Goal: Information Seeking & Learning: Check status

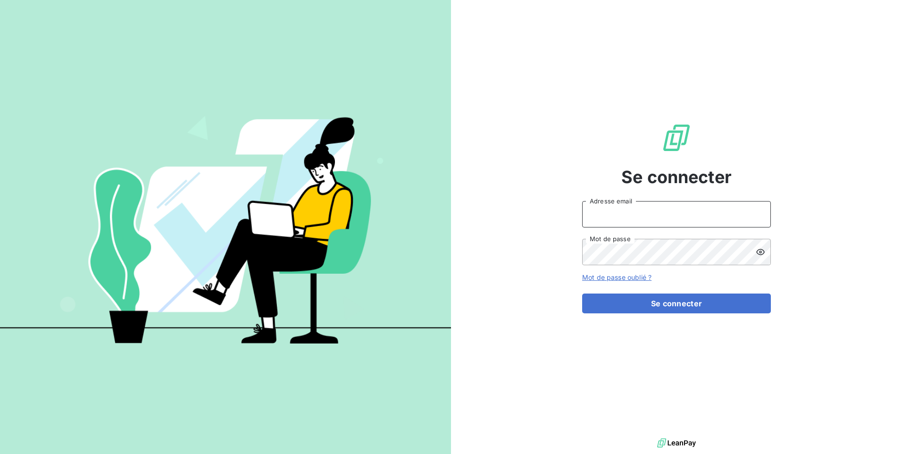
type input "[EMAIL_ADDRESS][DOMAIN_NAME]"
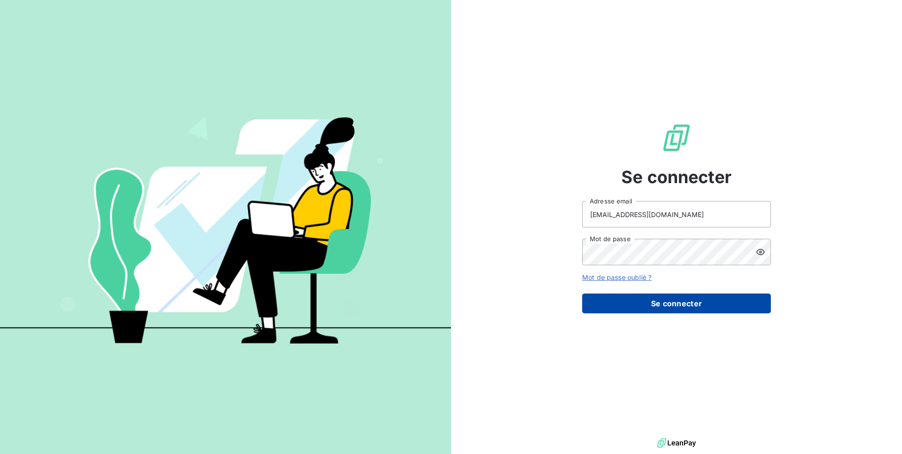
click at [655, 302] on button "Se connecter" at bounding box center [676, 303] width 189 height 20
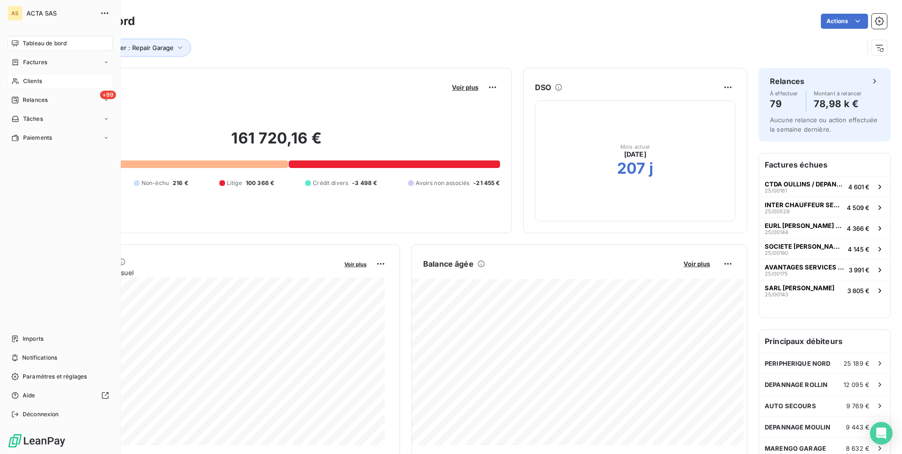
click at [25, 80] on span "Clients" at bounding box center [32, 81] width 19 height 8
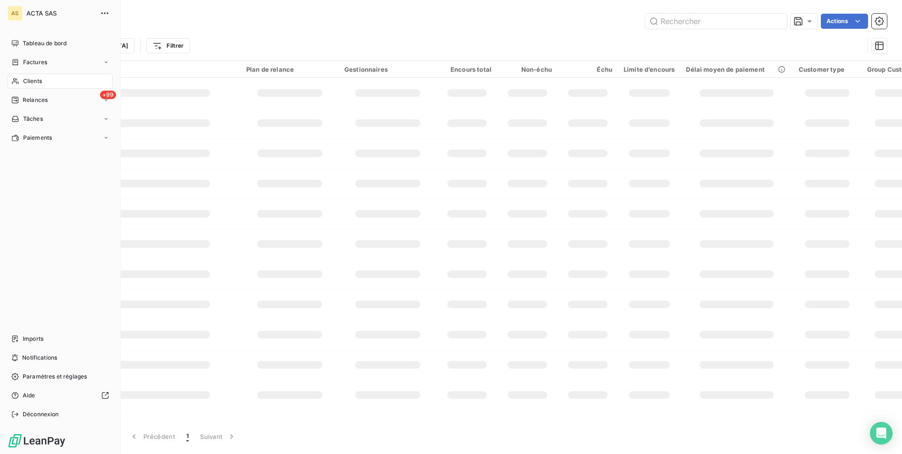
drag, startPoint x: 38, startPoint y: 80, endPoint x: 90, endPoint y: 81, distance: 51.9
click at [38, 81] on span "Clients" at bounding box center [32, 81] width 19 height 8
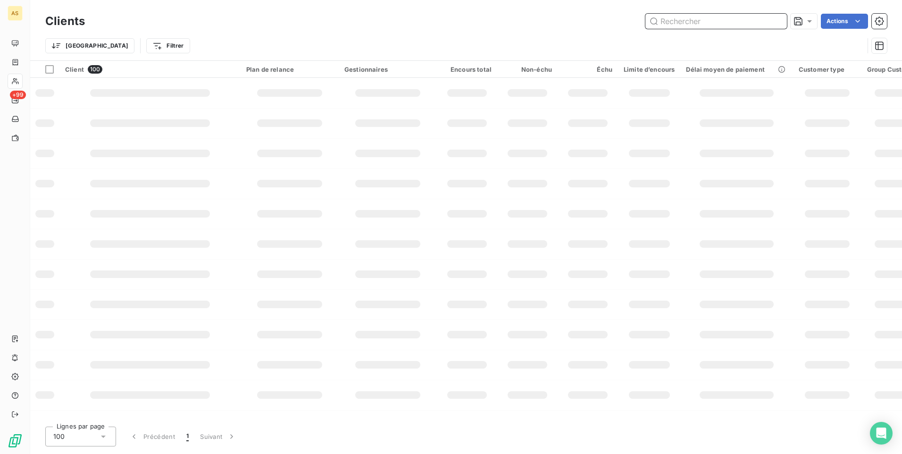
drag, startPoint x: 685, startPoint y: 20, endPoint x: 683, endPoint y: 25, distance: 6.1
click at [684, 22] on input "text" at bounding box center [716, 21] width 142 height 15
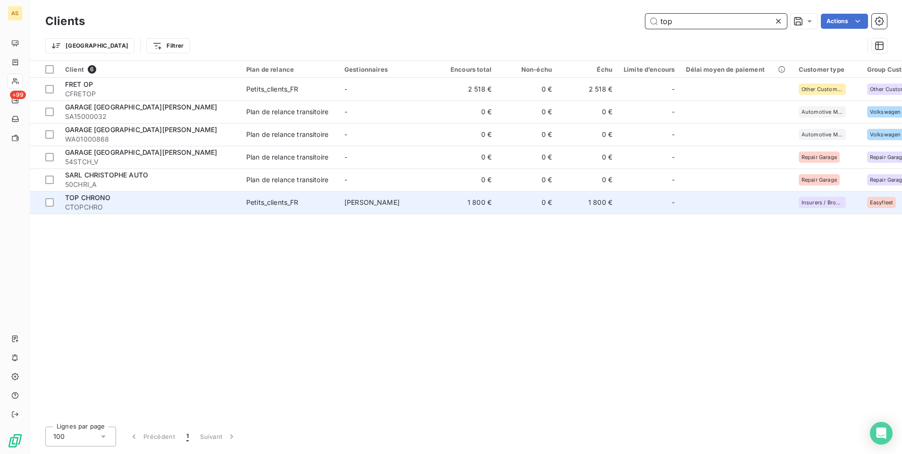
type input "top"
click at [145, 197] on div "TOP CHRONO" at bounding box center [150, 197] width 170 height 9
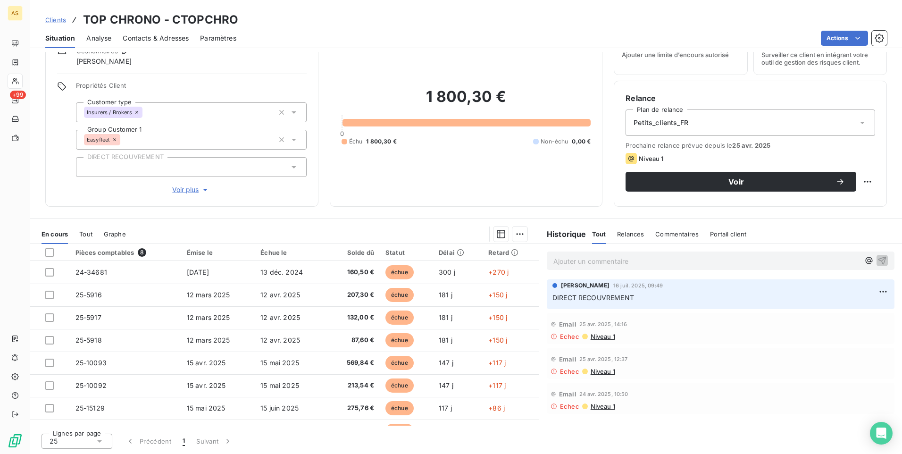
scroll to position [43, 0]
click at [57, 19] on span "Clients" at bounding box center [55, 20] width 21 height 8
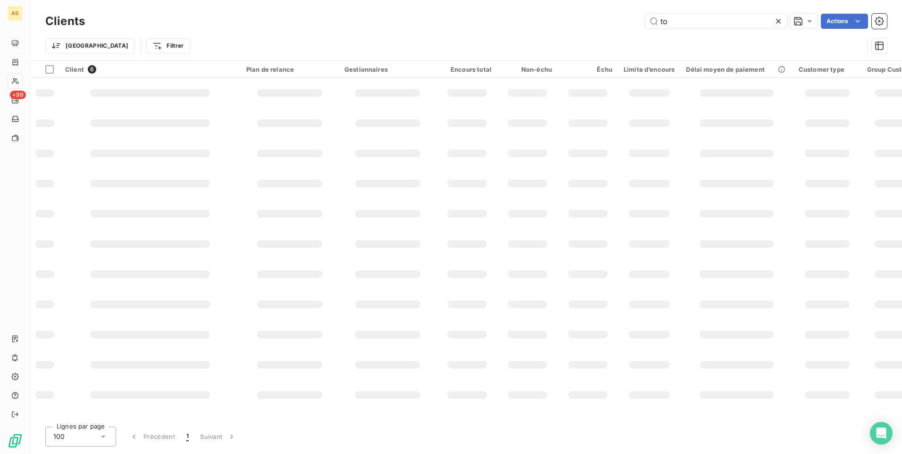
type input "t"
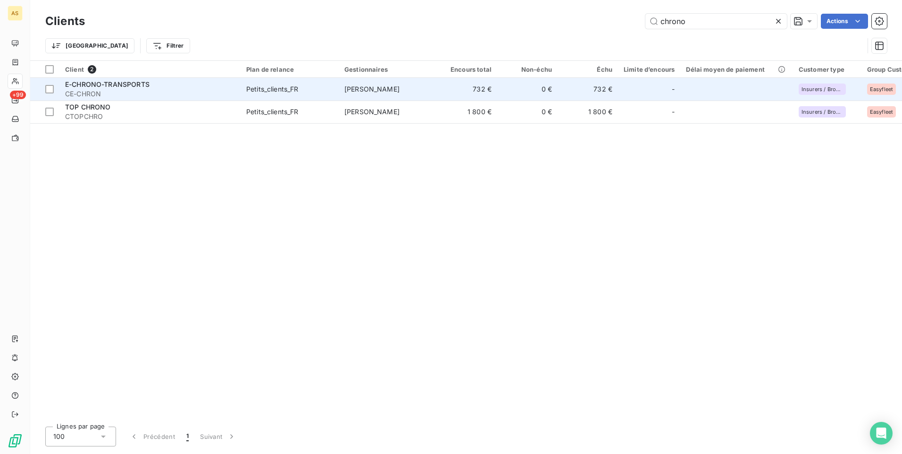
type input "chrono"
click at [441, 88] on td "732 €" at bounding box center [467, 89] width 60 height 23
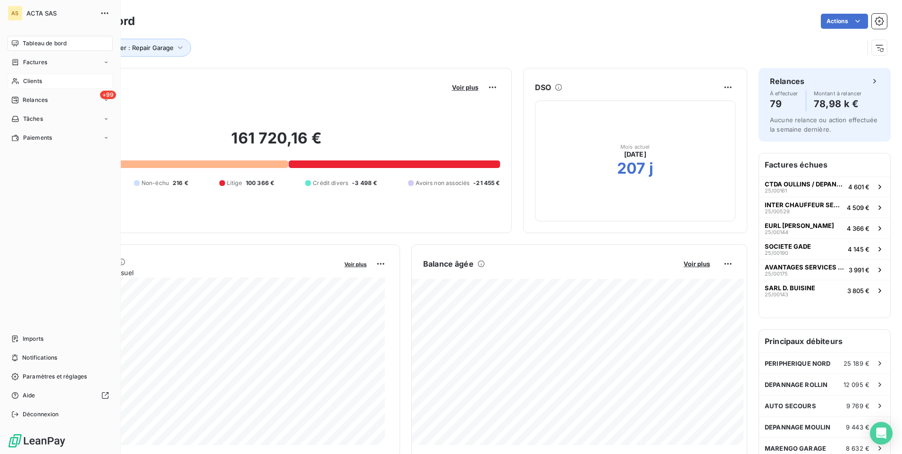
click at [30, 82] on span "Clients" at bounding box center [32, 81] width 19 height 8
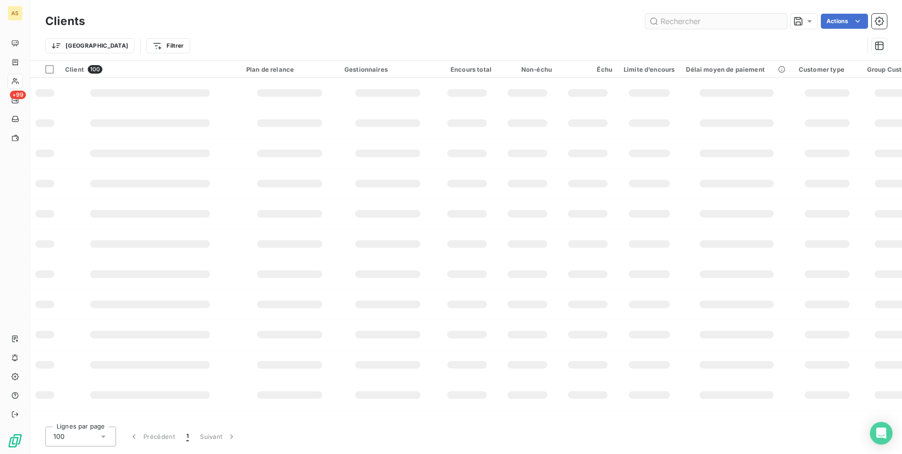
click at [662, 21] on input "text" at bounding box center [716, 21] width 142 height 15
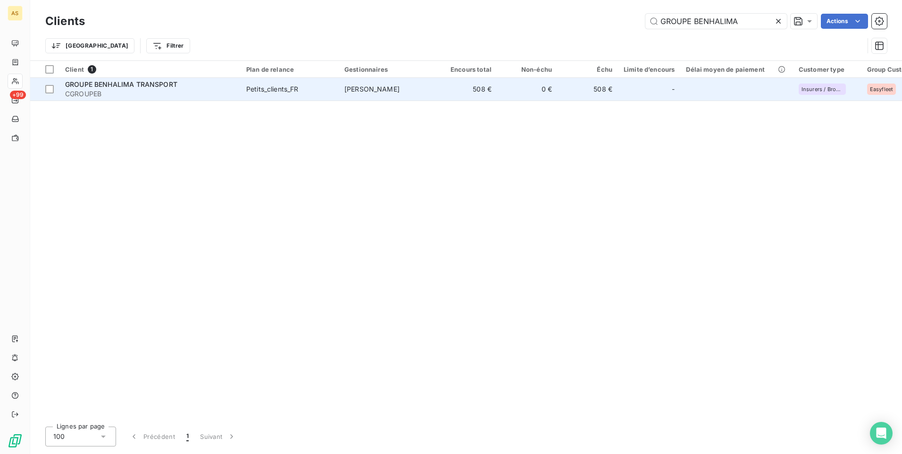
type input "GROUPE BENHALIMA"
click at [476, 86] on td "508 €" at bounding box center [467, 89] width 60 height 23
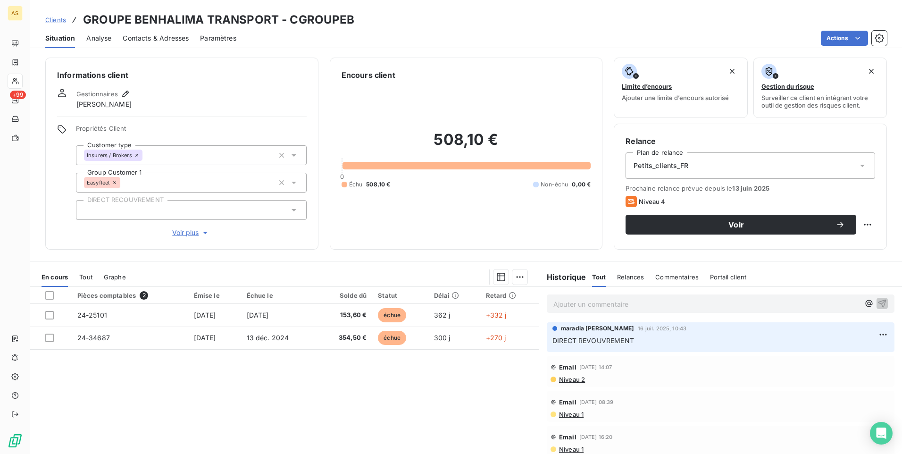
scroll to position [43, 0]
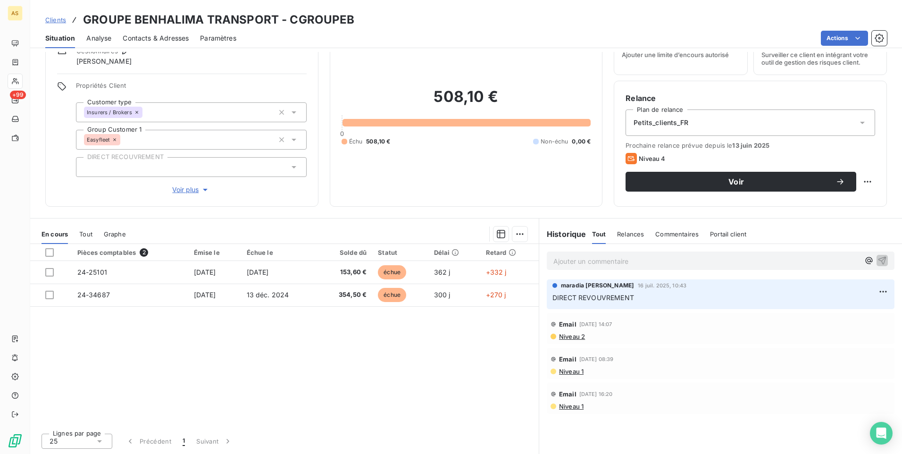
click at [290, 167] on icon at bounding box center [293, 166] width 9 height 9
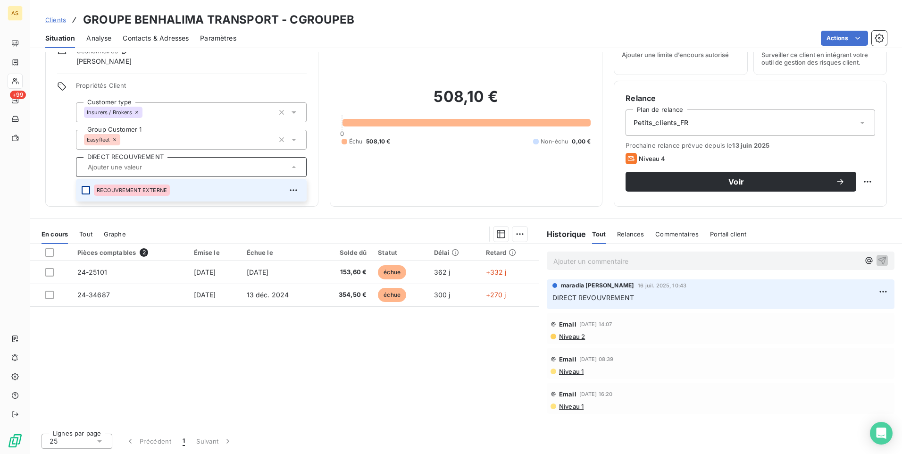
click at [89, 193] on div at bounding box center [86, 190] width 8 height 8
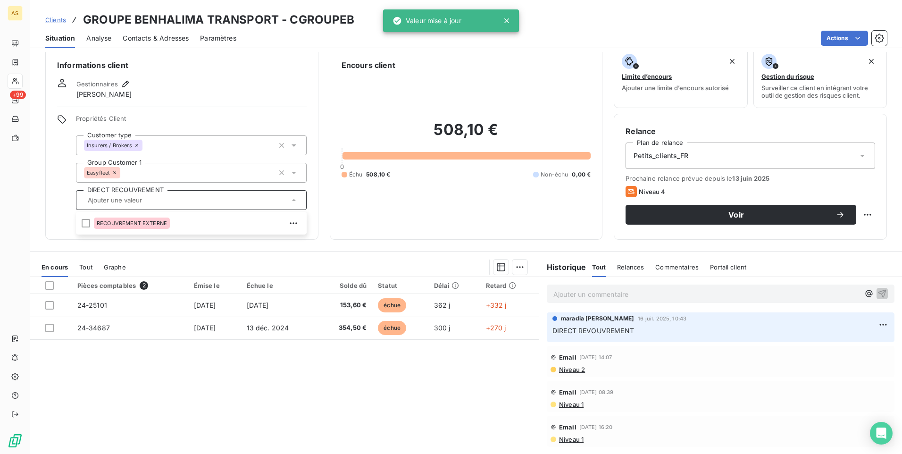
scroll to position [0, 0]
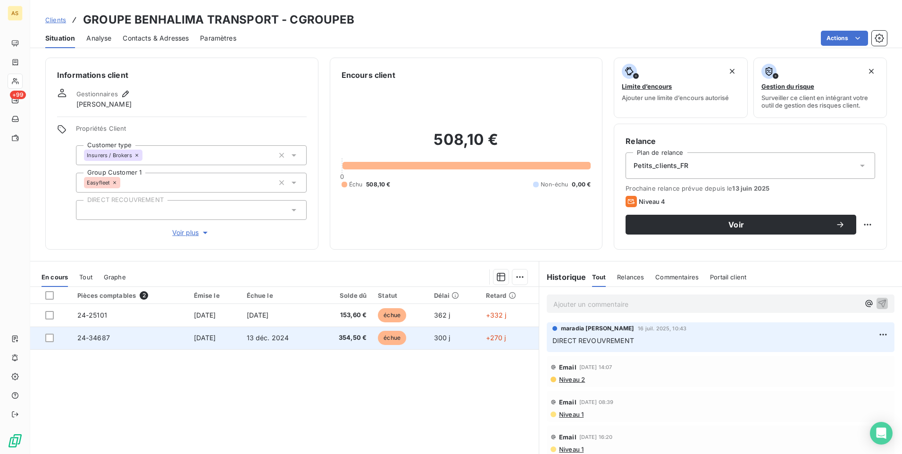
click at [96, 343] on td "24-34687" at bounding box center [130, 337] width 117 height 23
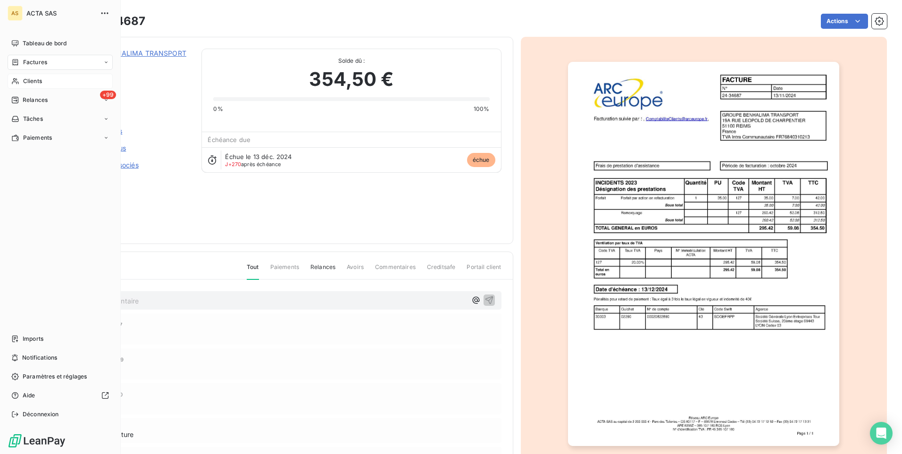
click at [32, 82] on span "Clients" at bounding box center [32, 81] width 19 height 8
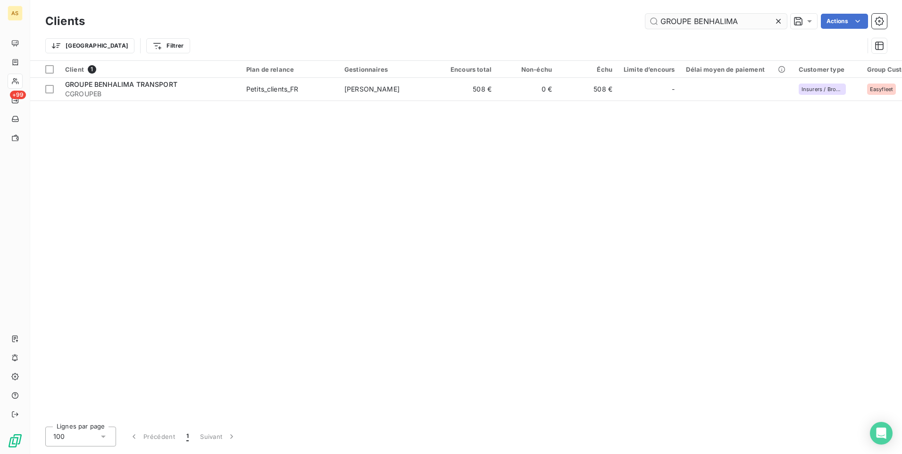
click at [731, 21] on input "GROUPE BENHALIMA" at bounding box center [716, 21] width 142 height 15
click at [743, 21] on input "GROUPE BENHALIMA" at bounding box center [716, 21] width 142 height 15
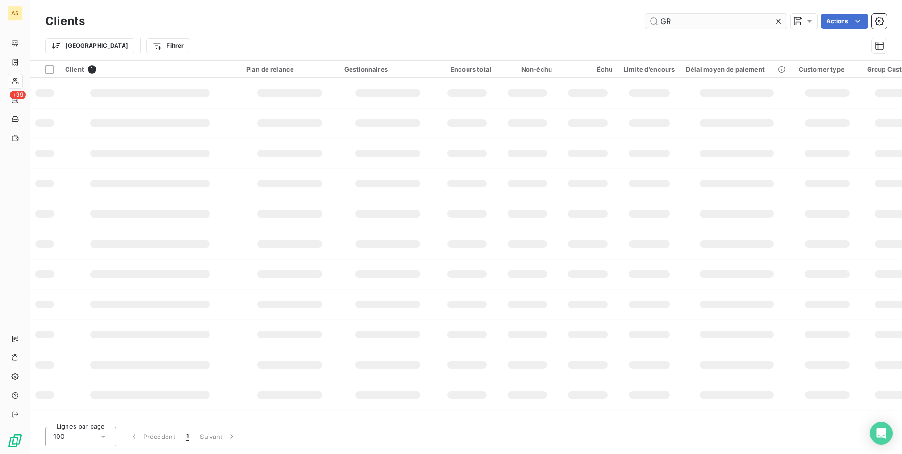
type input "G"
click at [743, 21] on input "text" at bounding box center [716, 21] width 142 height 15
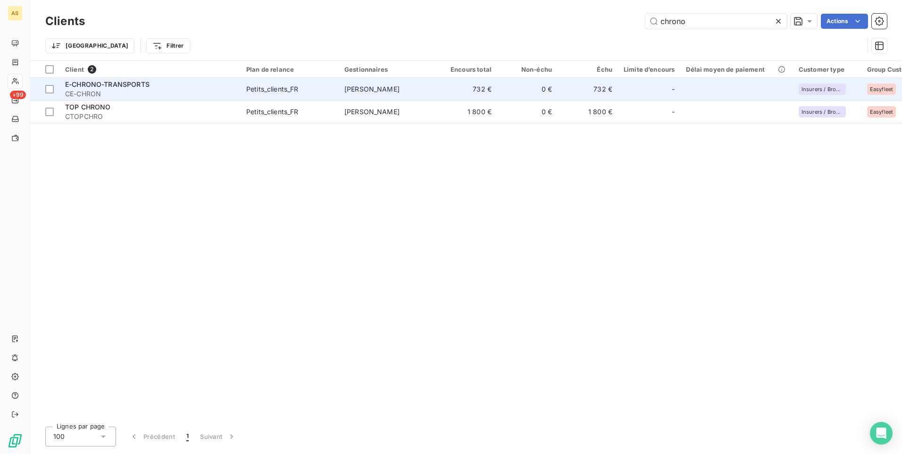
type input "chrono"
click at [496, 92] on td "732 €" at bounding box center [467, 89] width 60 height 23
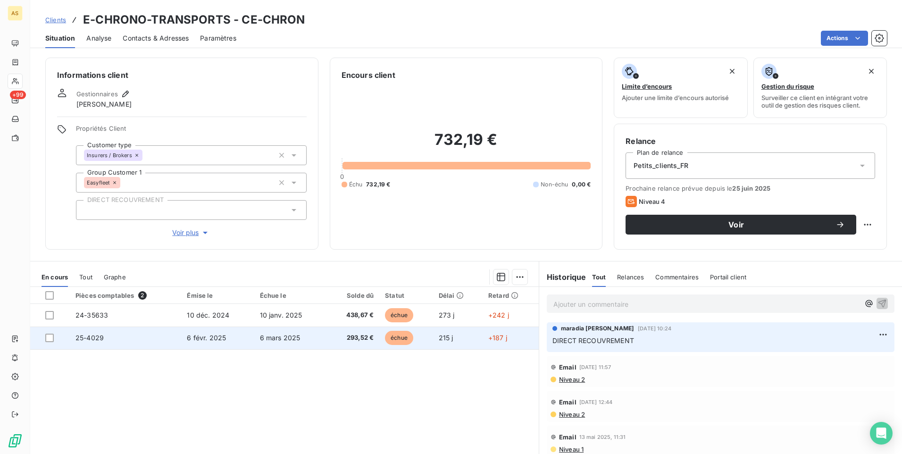
click at [250, 335] on td "6 févr. 2025" at bounding box center [217, 337] width 73 height 23
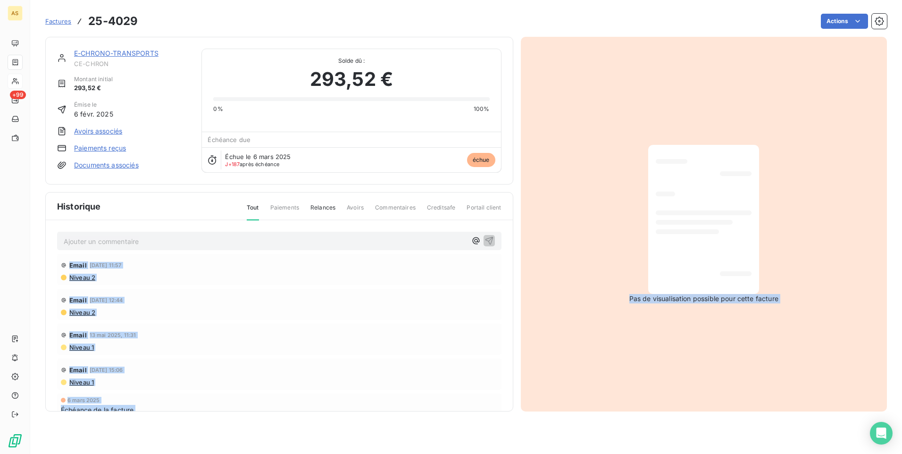
click at [281, 316] on div "Email 11 juin 2025, 12:44 Niveau 2" at bounding box center [279, 304] width 444 height 31
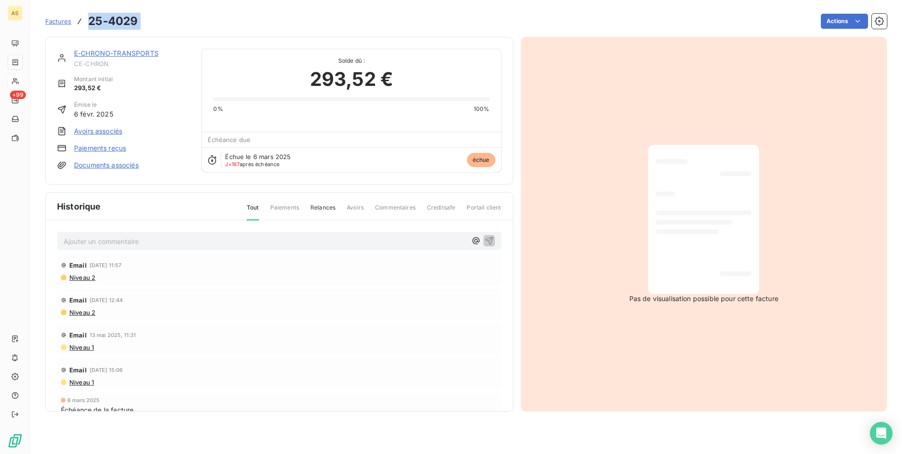
drag, startPoint x: 143, startPoint y: 20, endPoint x: 88, endPoint y: 11, distance: 55.9
click at [88, 11] on div "Factures 25-4029 Actions" at bounding box center [466, 21] width 842 height 20
drag, startPoint x: 88, startPoint y: 11, endPoint x: 220, endPoint y: 21, distance: 132.5
click at [220, 21] on div "Actions" at bounding box center [518, 21] width 738 height 15
copy section "25-4029 Actions"
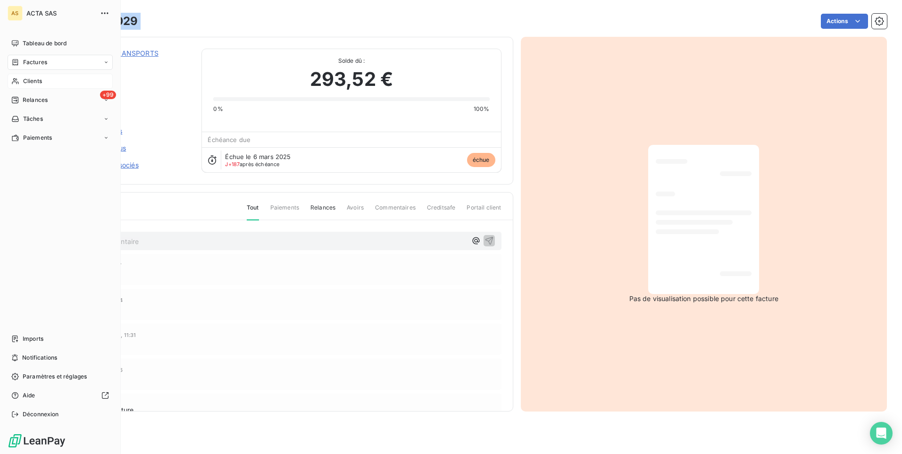
click at [38, 83] on span "Clients" at bounding box center [32, 81] width 19 height 8
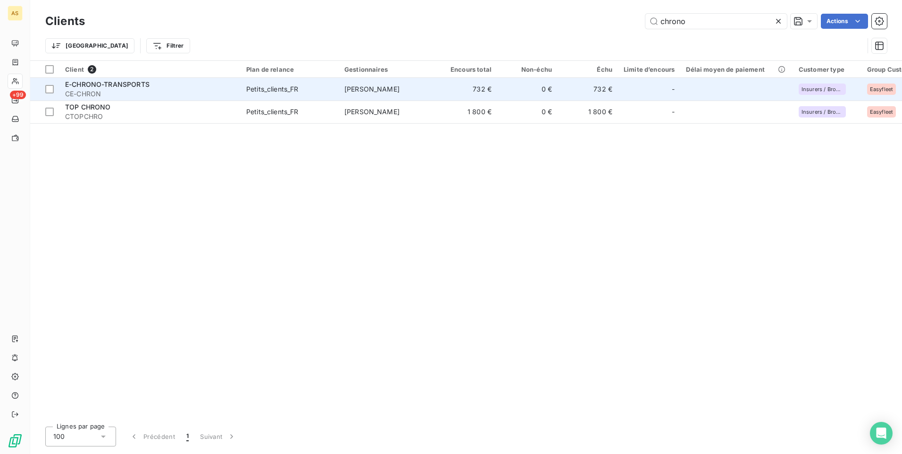
click at [325, 91] on span "Petits_clients_FR" at bounding box center [289, 88] width 87 height 9
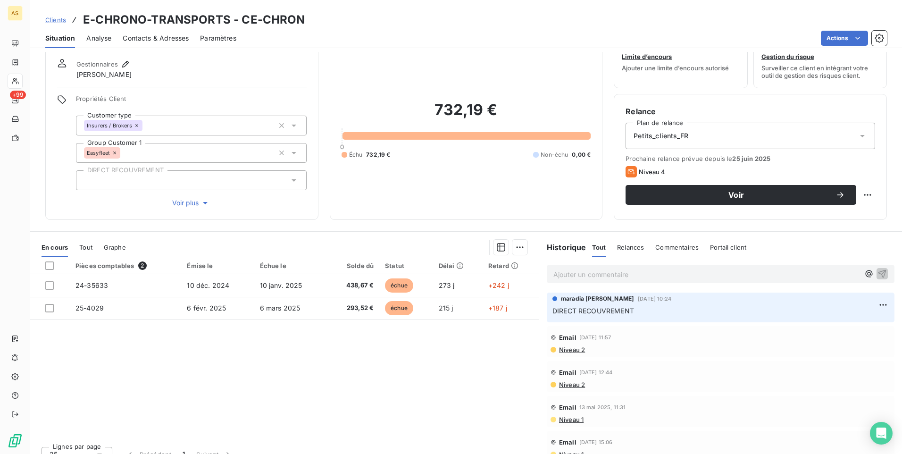
scroll to position [43, 0]
